Goal: Navigation & Orientation: Find specific page/section

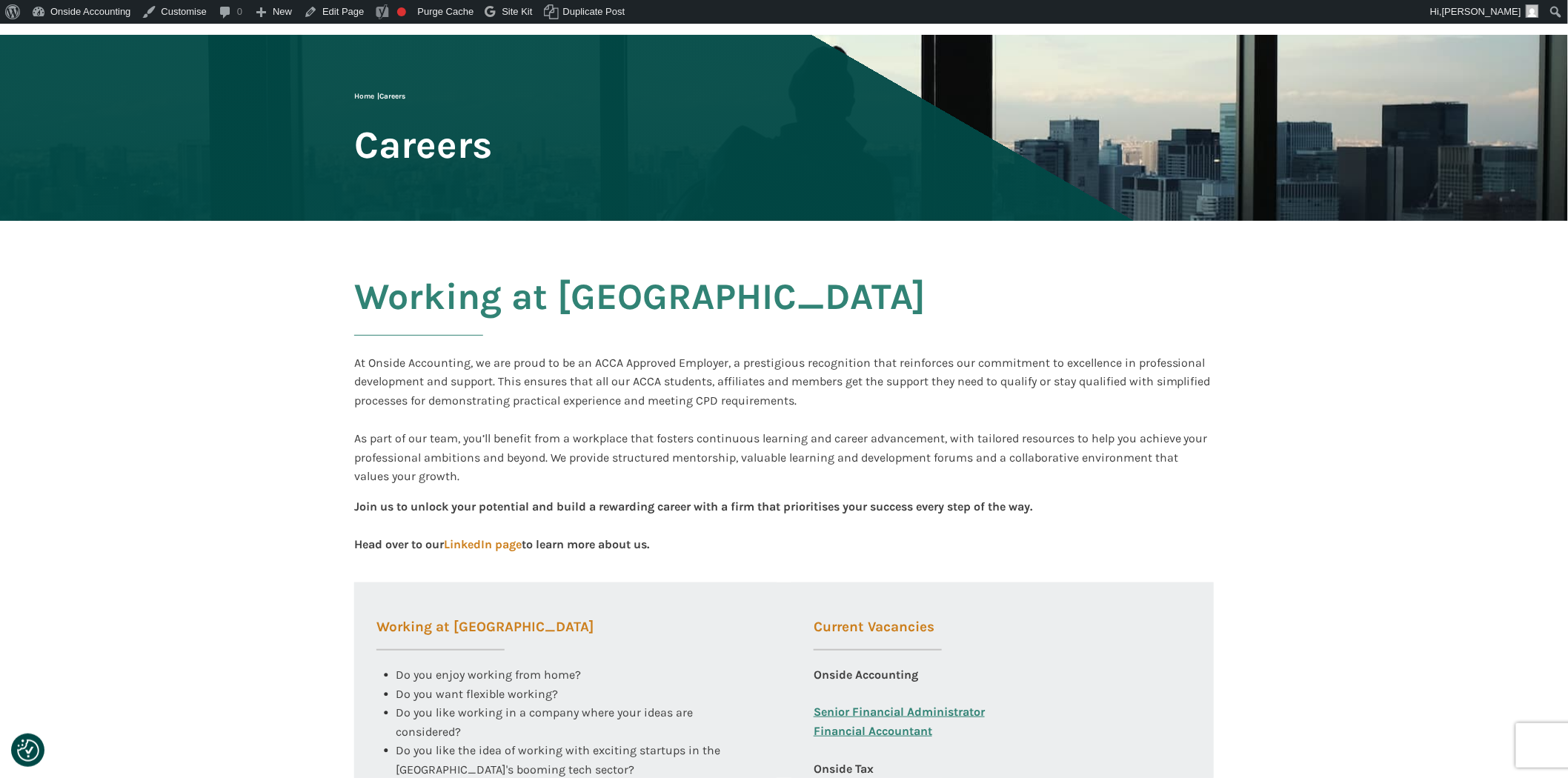
scroll to position [329, 0]
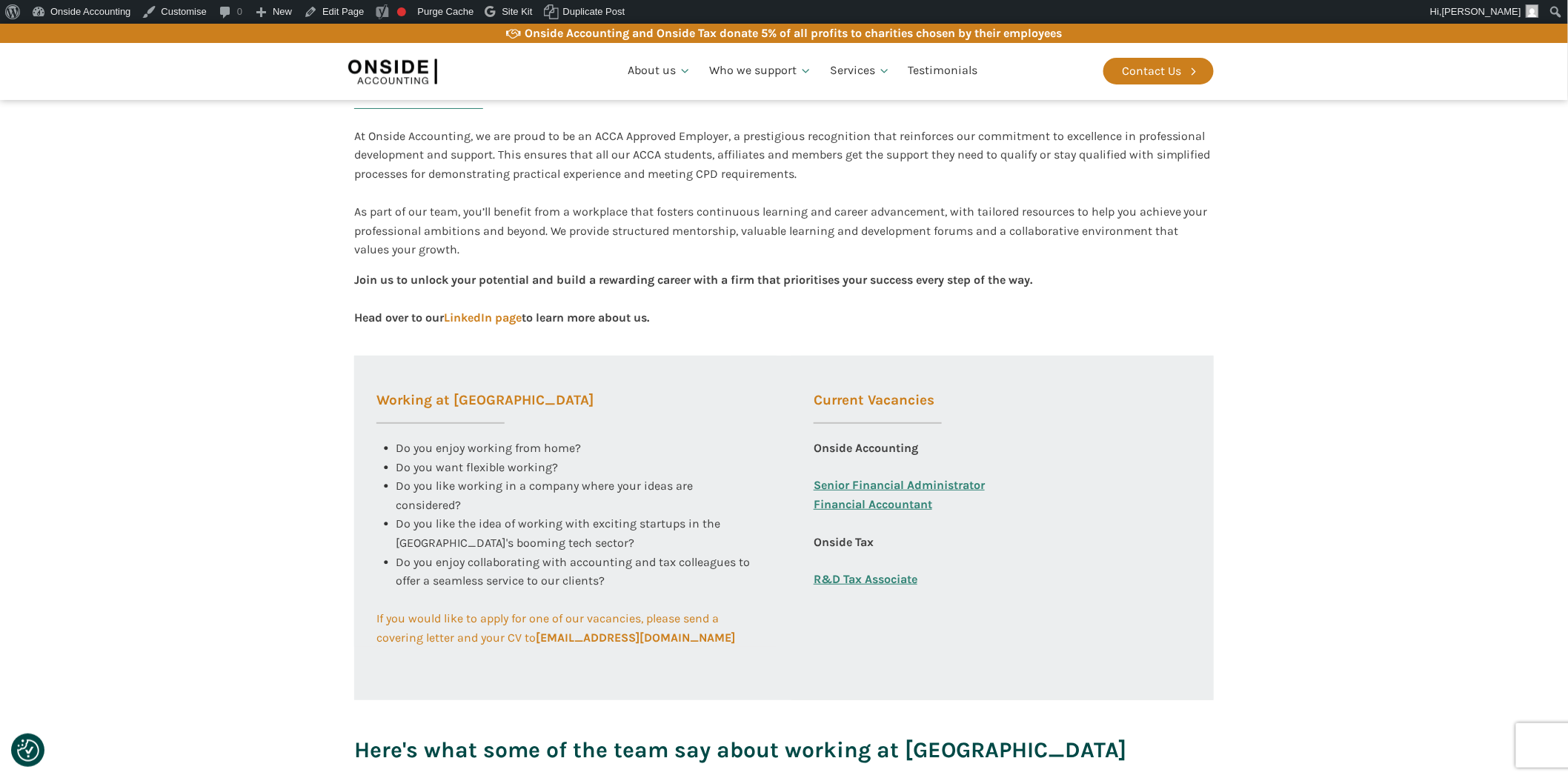
click at [918, 503] on link "Financial Accountant" at bounding box center [873, 513] width 119 height 38
click at [342, 15] on link "Edit Page" at bounding box center [334, 12] width 72 height 23
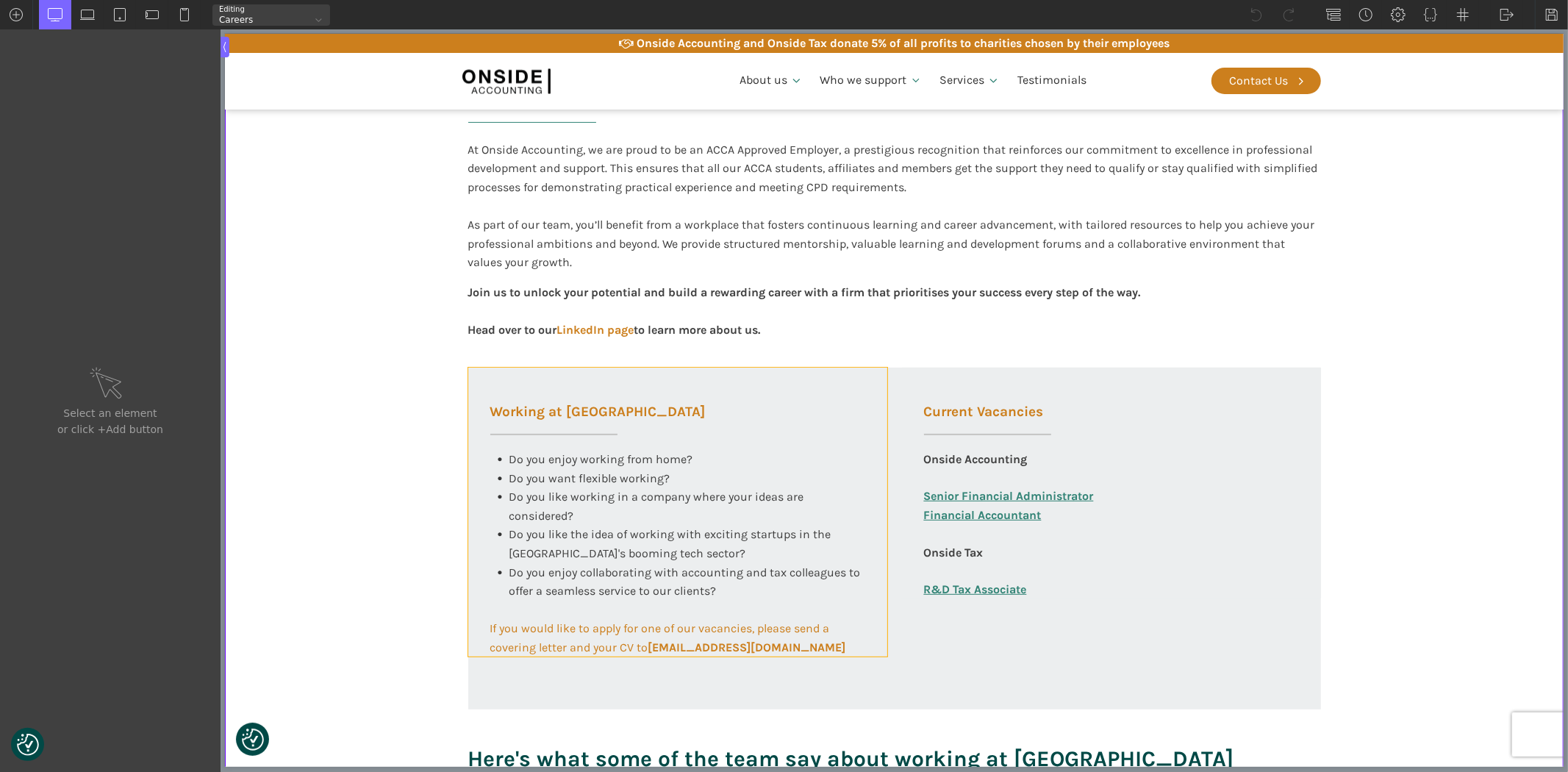
scroll to position [326, 0]
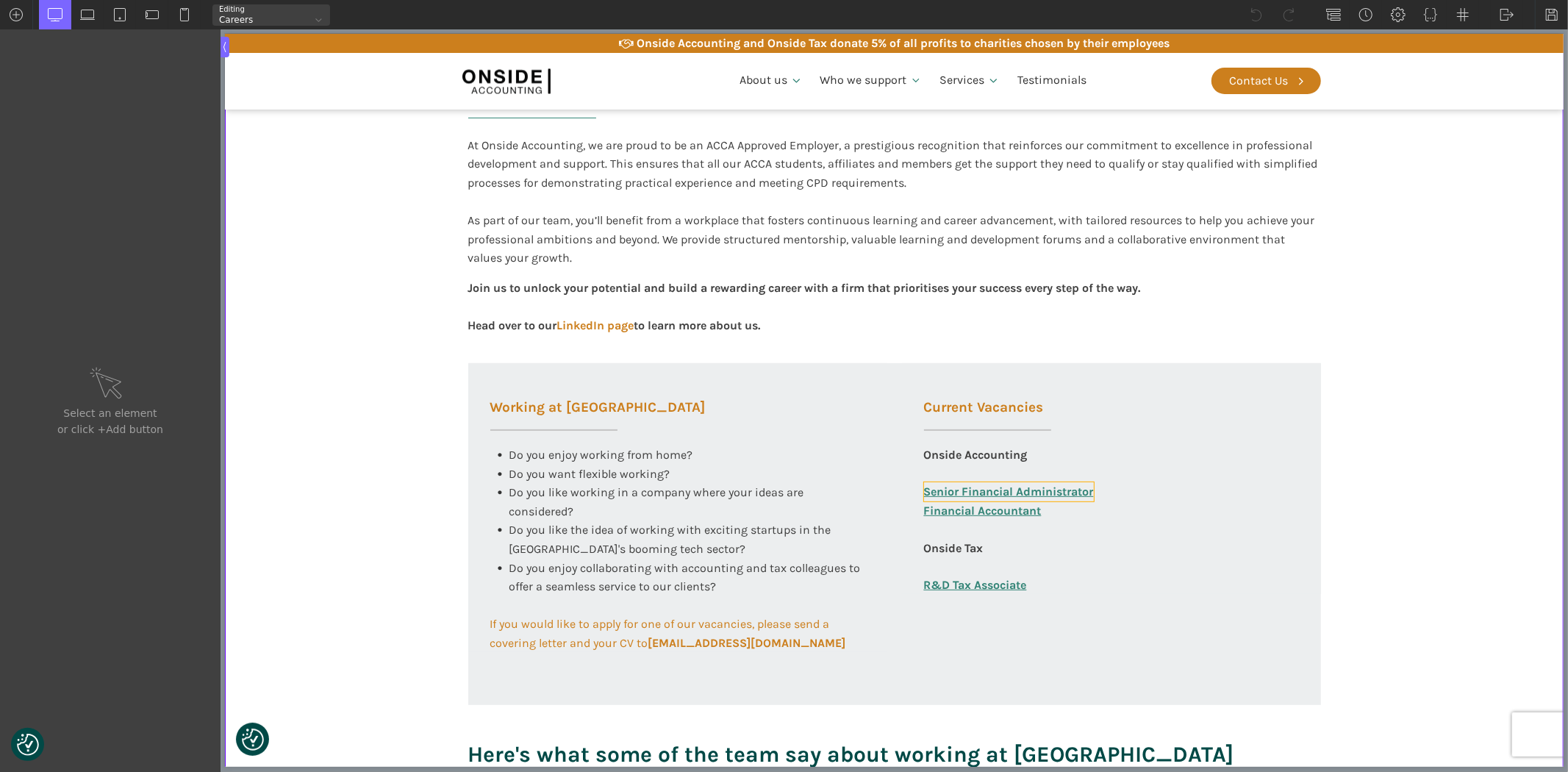
click at [943, 486] on link "Senior Financial Administrator" at bounding box center [1007, 491] width 170 height 19
type input "link_text-325-585"
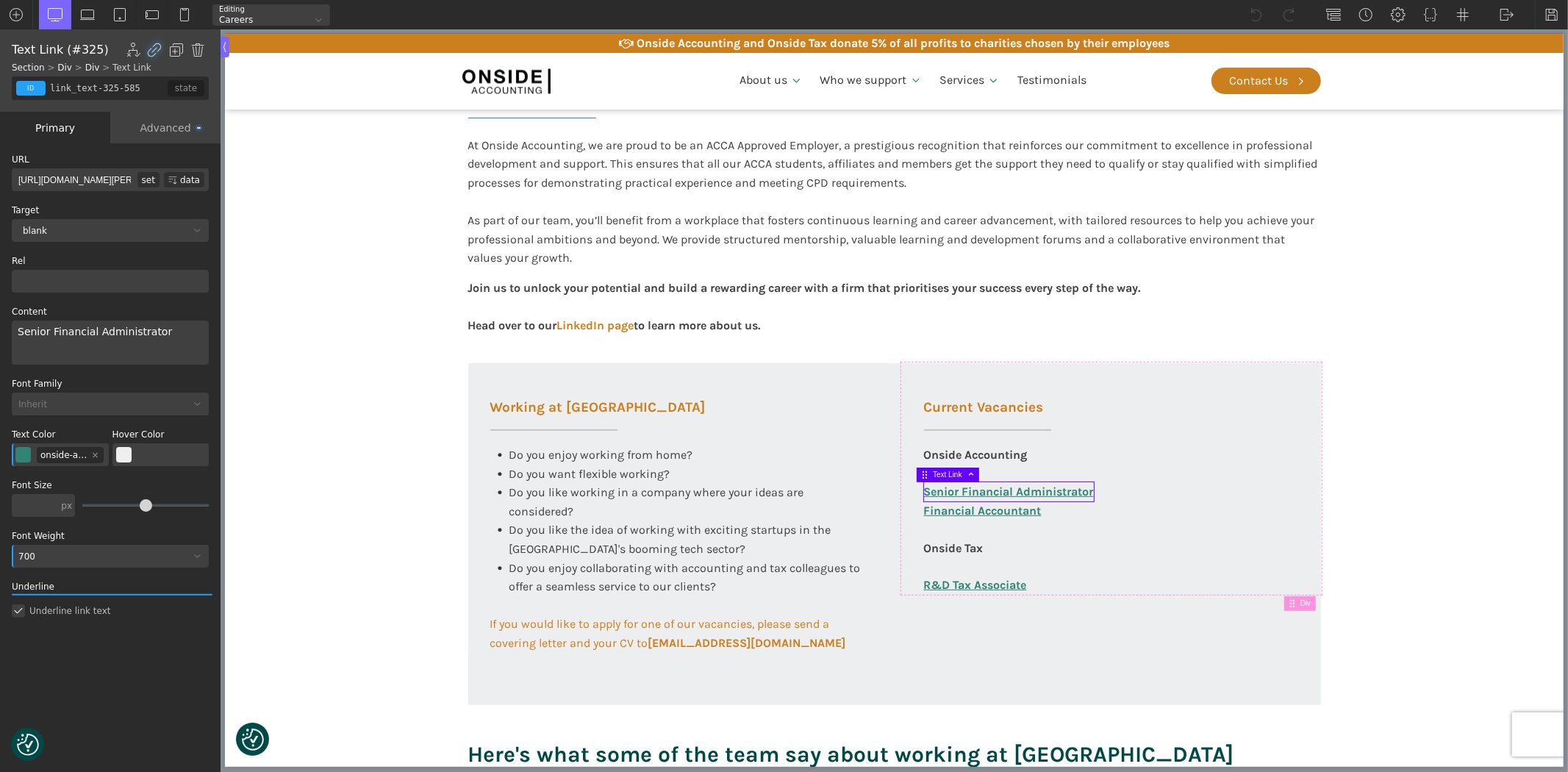
click at [114, 168] on input "http://onsideaccounting.com/wp-content/uploads/2025/09/SFA-JD-PS-Sept-2025-Exte…" at bounding box center [75, 180] width 126 height 23
paste input "https://onsideaccounting.com/careers/onside-senior-financial-administrator/"
type input "https://onsideaccounting.com/careers/onside-senior-financial-administrator/"
click at [1551, 18] on img at bounding box center [1551, 15] width 15 height 15
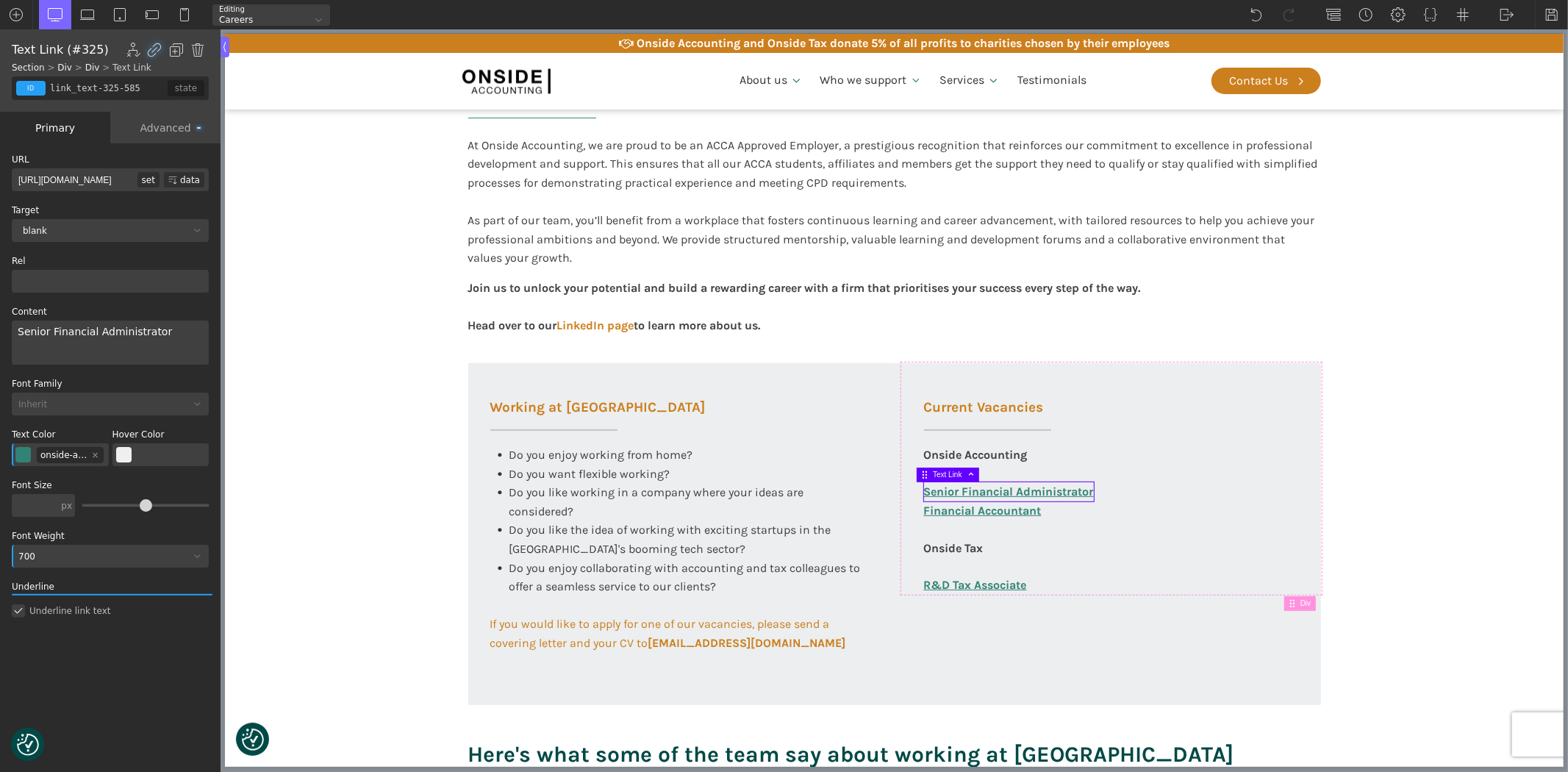
scroll to position [0, 0]
click at [1503, 15] on img at bounding box center [1507, 15] width 15 height 15
click at [1514, 57] on link "Frontend" at bounding box center [1522, 61] width 62 height 23
